Goal: Transaction & Acquisition: Subscribe to service/newsletter

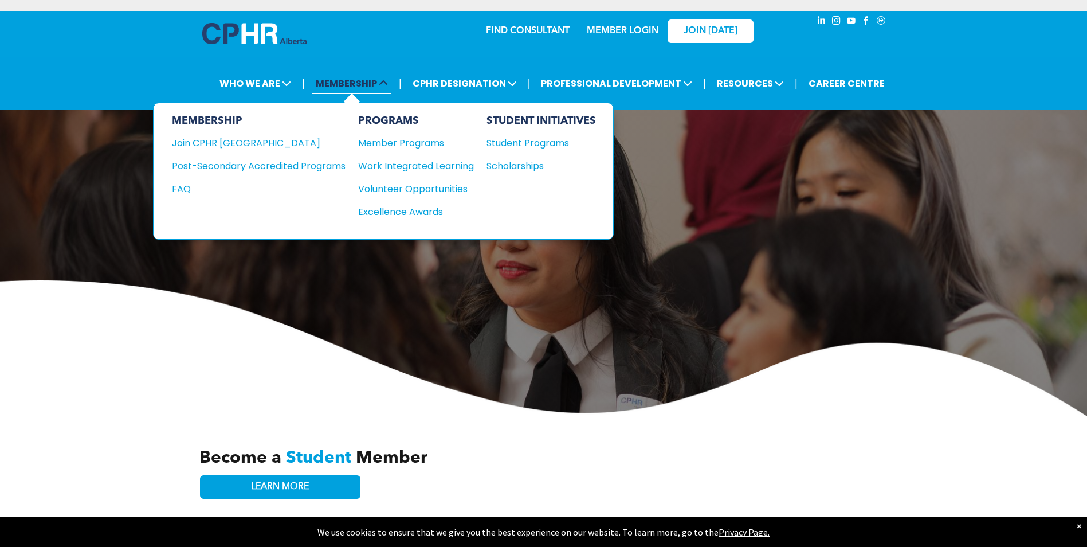
click at [376, 85] on span "MEMBERSHIP" at bounding box center [351, 83] width 79 height 21
click at [235, 140] on div "Join CPHR [GEOGRAPHIC_DATA]" at bounding box center [250, 143] width 156 height 14
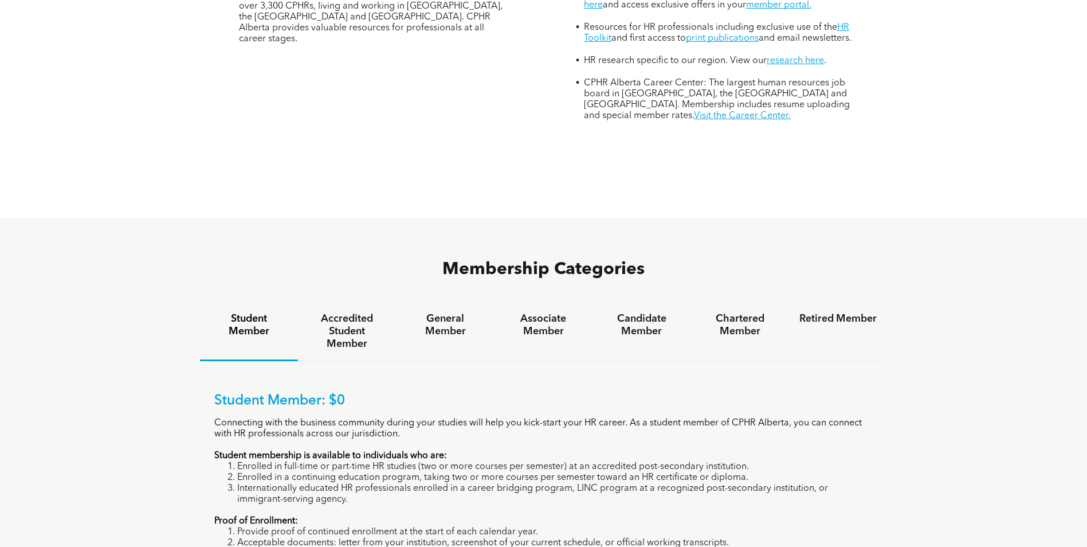
scroll to position [745, 0]
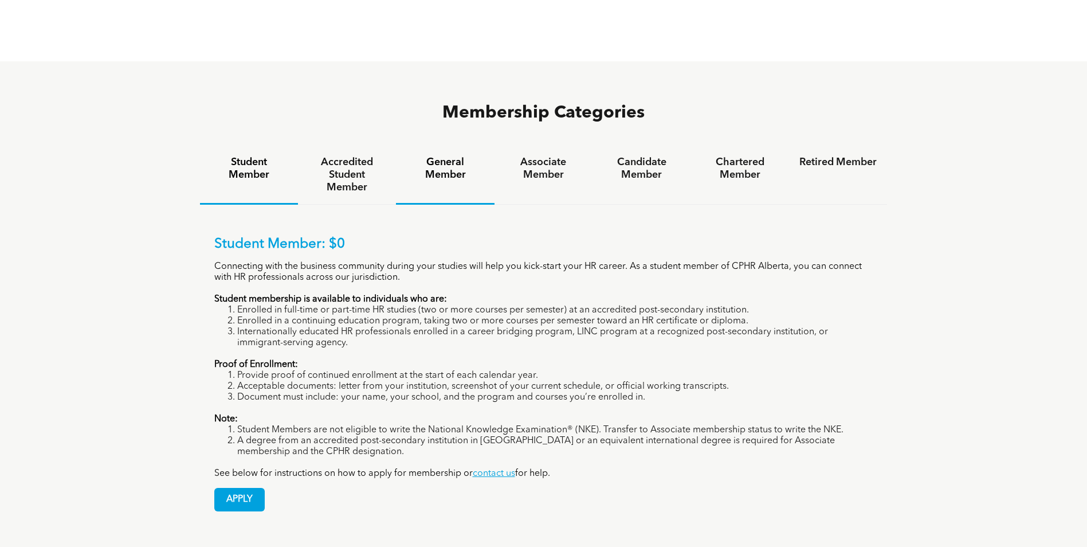
click at [444, 156] on h4 "General Member" at bounding box center [444, 168] width 77 height 25
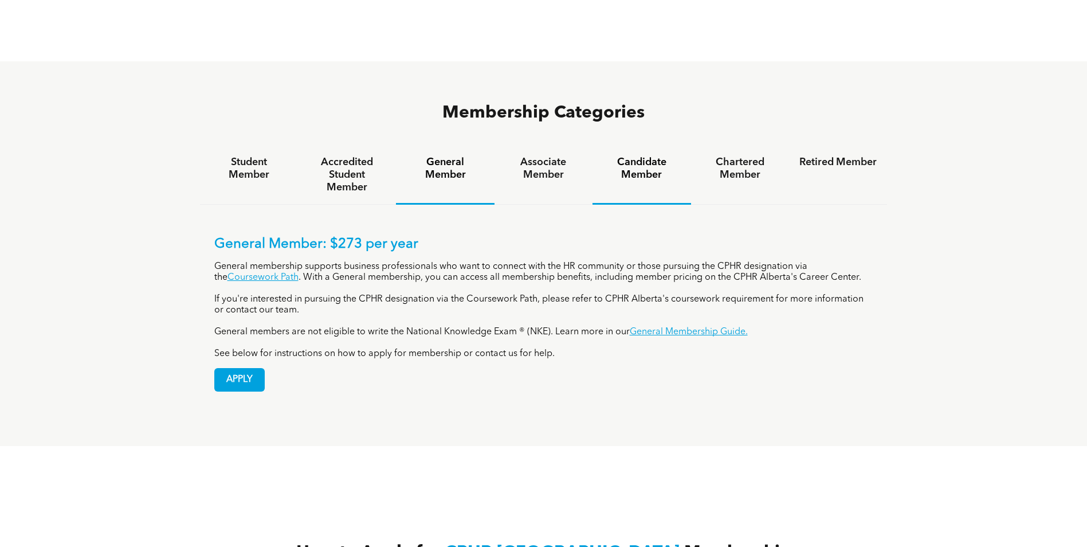
click at [632, 156] on h4 "Candidate Member" at bounding box center [641, 168] width 77 height 25
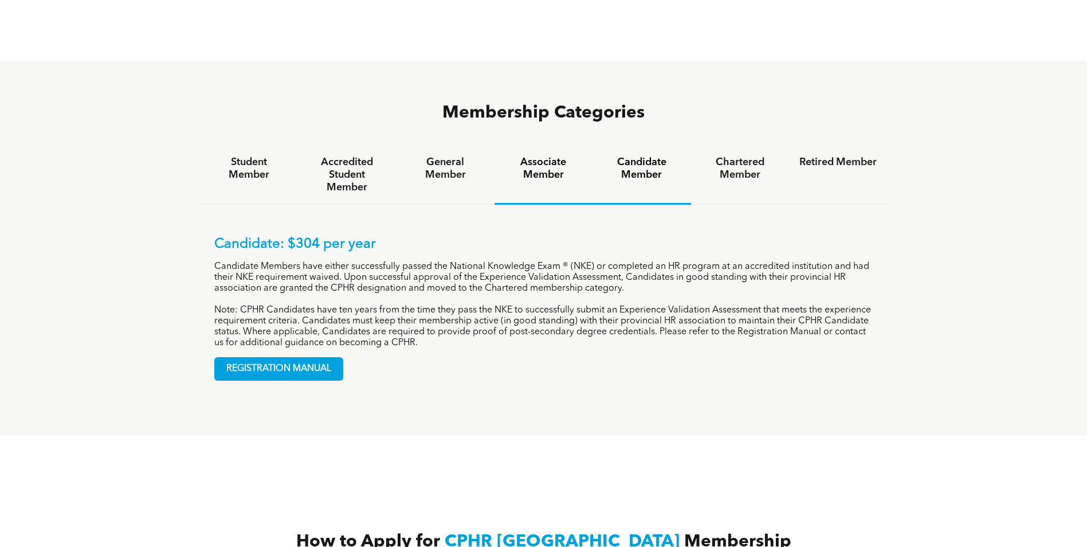
click at [531, 156] on h4 "Associate Member" at bounding box center [543, 168] width 77 height 25
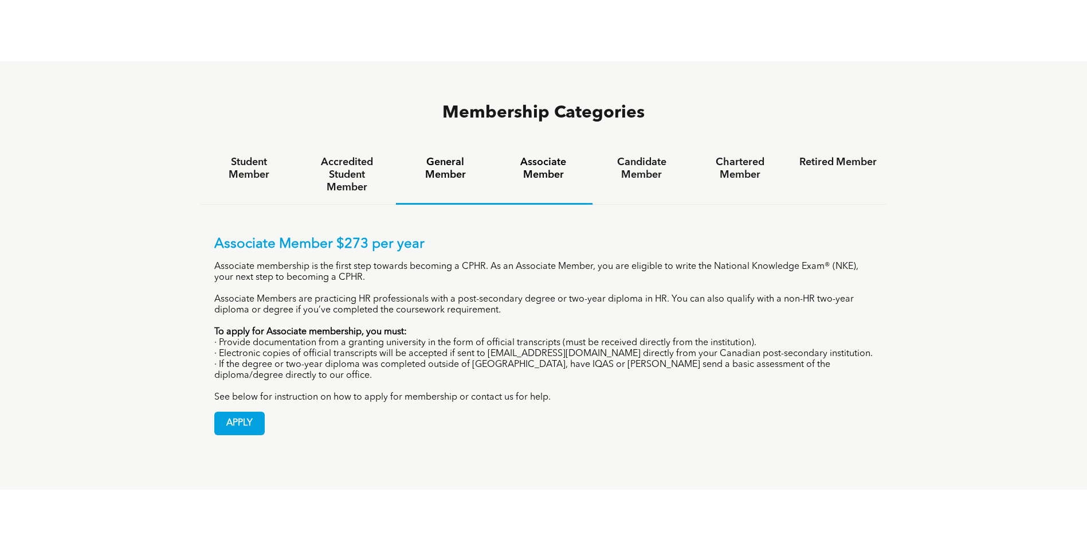
click at [446, 156] on h4 "General Member" at bounding box center [444, 168] width 77 height 25
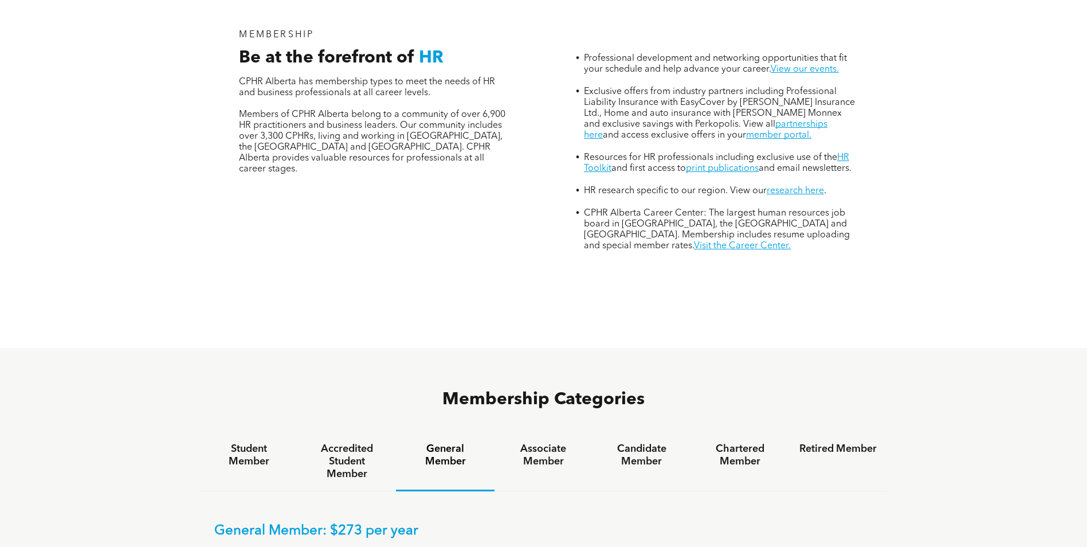
scroll to position [229, 0]
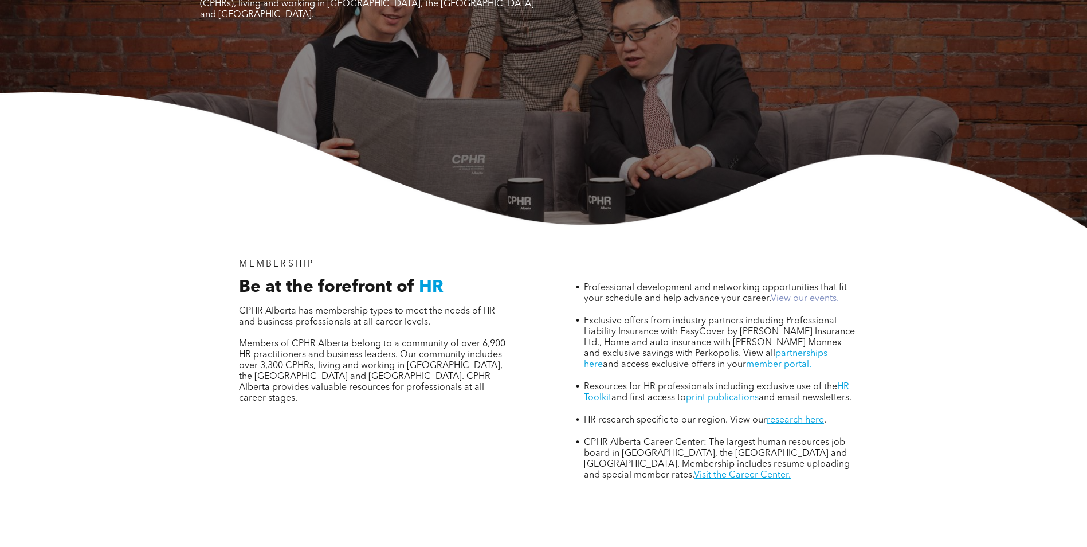
click at [793, 294] on link "View our events." at bounding box center [805, 298] width 68 height 9
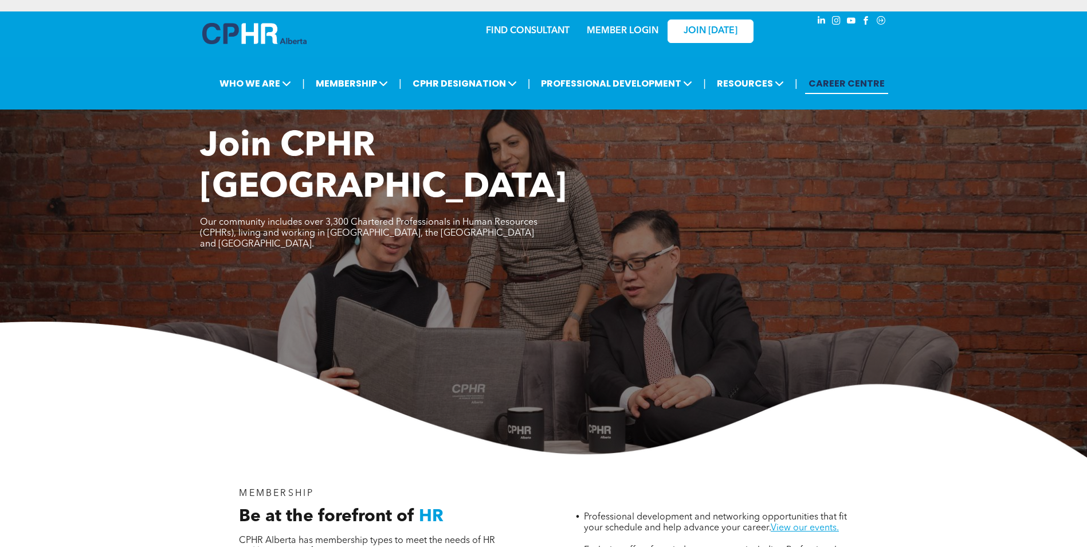
click at [859, 81] on link "CAREER CENTRE" at bounding box center [846, 83] width 83 height 21
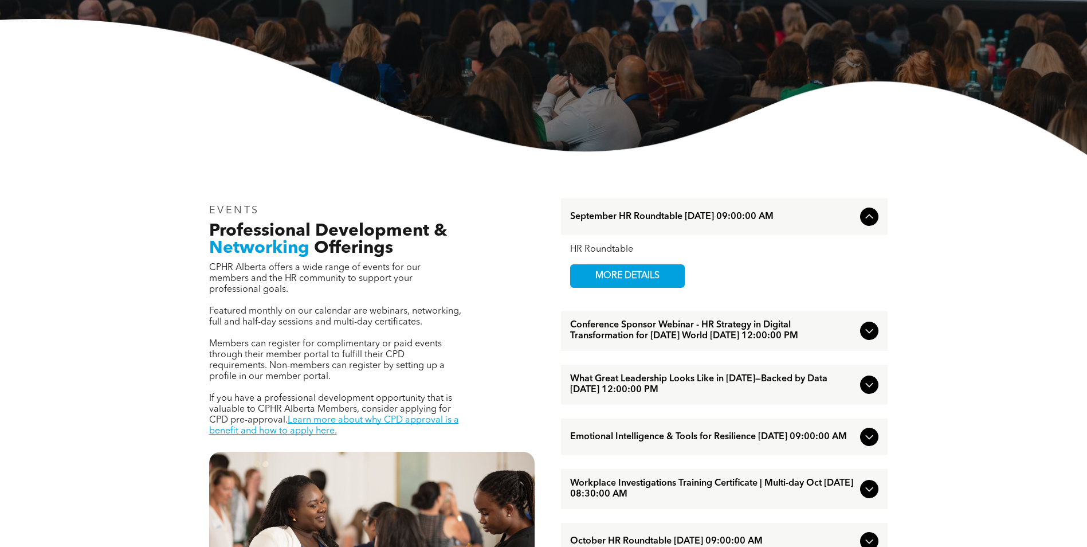
scroll to position [229, 0]
